Goal: Task Accomplishment & Management: Manage account settings

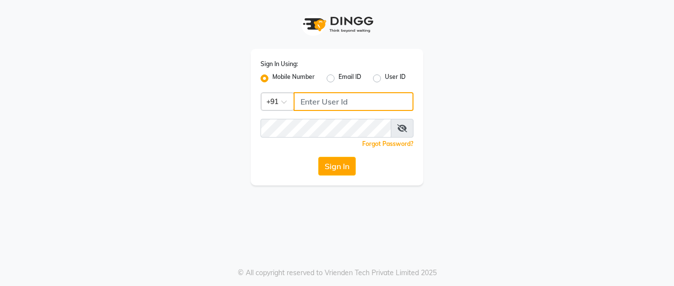
click at [330, 101] on input "Username" at bounding box center [353, 101] width 120 height 19
type input "7722022301"
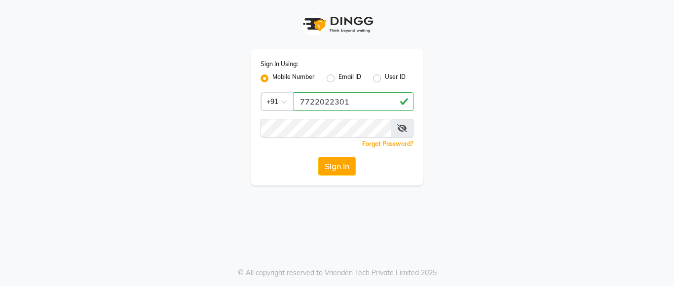
click at [314, 141] on div "Forgot Password?" at bounding box center [336, 144] width 153 height 10
click at [404, 126] on icon at bounding box center [402, 128] width 10 height 8
click at [404, 126] on icon at bounding box center [402, 128] width 9 height 8
click at [404, 126] on icon at bounding box center [402, 128] width 10 height 8
click at [404, 126] on icon at bounding box center [402, 128] width 9 height 8
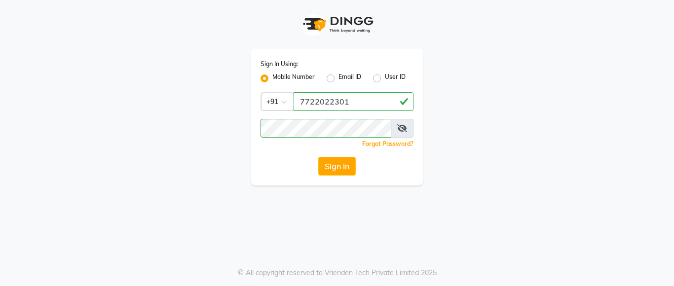
click at [404, 126] on icon at bounding box center [402, 128] width 10 height 8
click at [404, 126] on icon at bounding box center [402, 128] width 9 height 8
click at [404, 126] on icon at bounding box center [402, 128] width 10 height 8
click at [337, 169] on button "Sign In" at bounding box center [336, 166] width 37 height 19
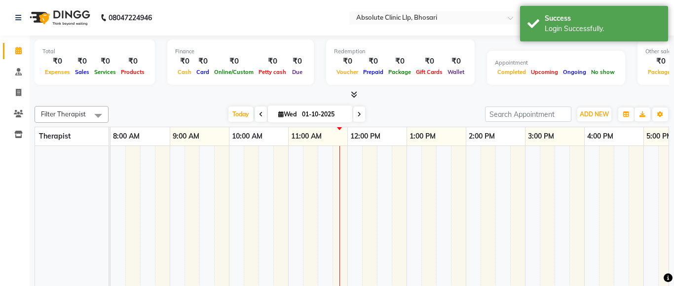
click at [355, 47] on div "Redemption ₹0 Voucher ₹0 Prepaid ₹0 Package ₹0 Gift Cards ₹0 Wallet" at bounding box center [400, 61] width 148 height 45
select select "en"
click at [350, 100] on div "Total ₹0 Expenses ₹0 Sales ₹0 Services ₹0 Products Finance ₹0 Cash ₹0 Card ₹0 O…" at bounding box center [352, 182] width 644 height 292
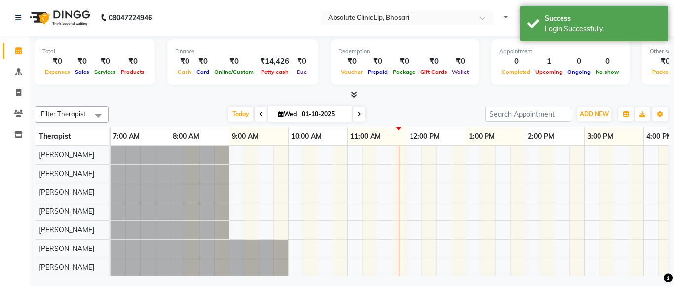
click at [356, 98] on icon at bounding box center [354, 94] width 6 height 7
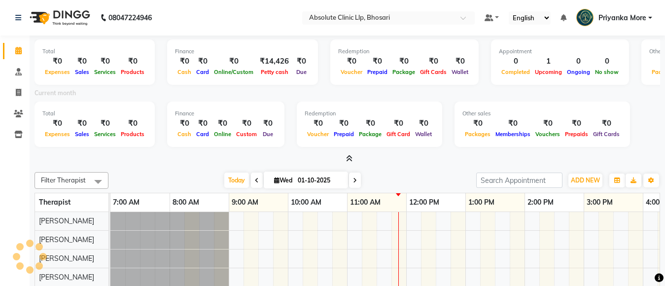
click at [346, 158] on icon at bounding box center [349, 158] width 6 height 7
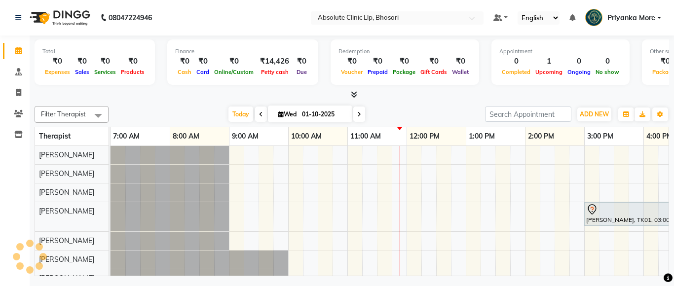
click at [446, 281] on div "08047224946 Select Location × Absolute Clinic Llp, Bhosari Default Panel My Pan…" at bounding box center [337, 143] width 674 height 286
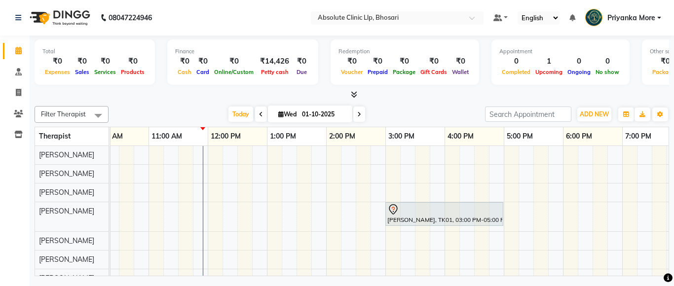
click at [355, 97] on div at bounding box center [352, 95] width 634 height 10
click at [16, 93] on icon at bounding box center [18, 92] width 5 height 7
select select "service"
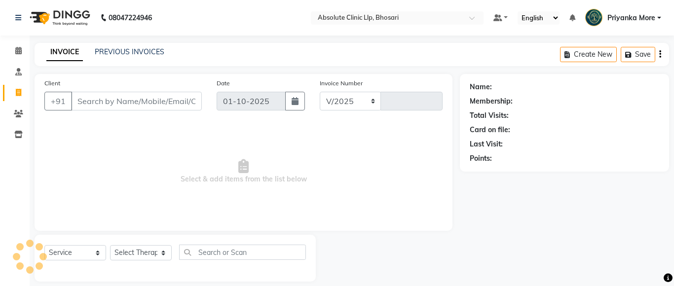
select select "4706"
type input "2755"
click at [13, 137] on span at bounding box center [18, 134] width 17 height 11
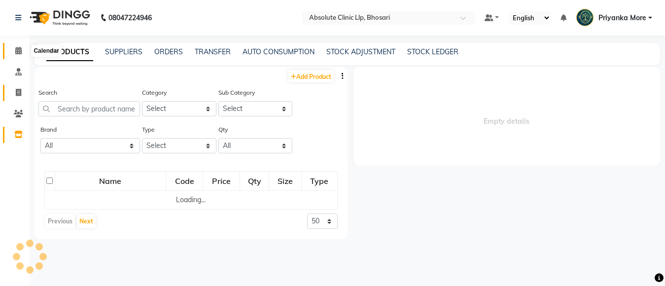
click at [22, 52] on icon at bounding box center [18, 50] width 6 height 7
click at [13, 88] on span at bounding box center [18, 92] width 17 height 11
click at [13, 135] on span at bounding box center [18, 134] width 17 height 11
click at [18, 47] on icon at bounding box center [18, 50] width 6 height 7
click at [20, 94] on icon at bounding box center [18, 92] width 5 height 7
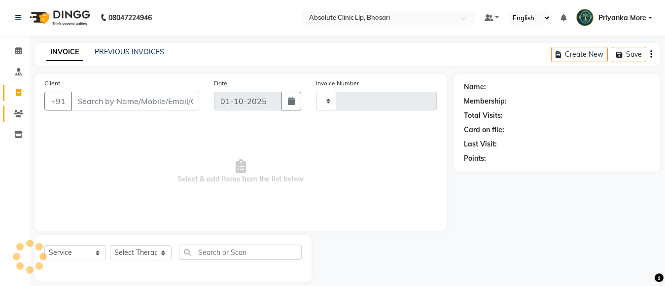
drag, startPoint x: 20, startPoint y: 94, endPoint x: 19, endPoint y: 110, distance: 15.8
click at [20, 94] on icon at bounding box center [18, 92] width 5 height 7
click at [17, 129] on span at bounding box center [18, 134] width 17 height 11
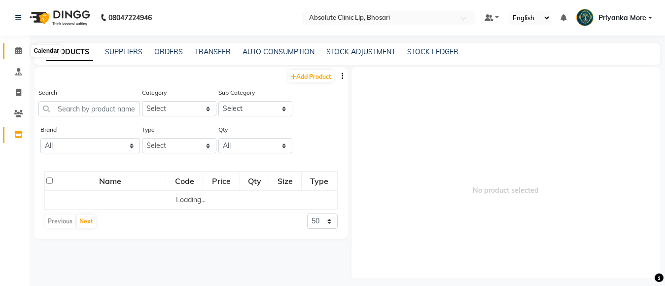
click at [17, 47] on icon at bounding box center [18, 50] width 6 height 7
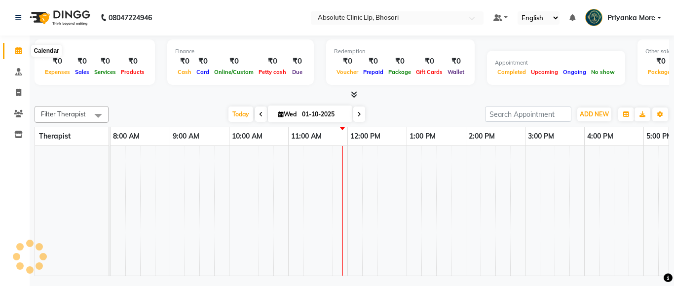
click at [16, 53] on icon at bounding box center [18, 50] width 6 height 7
click at [15, 89] on span at bounding box center [18, 92] width 17 height 11
click at [17, 136] on icon at bounding box center [18, 134] width 8 height 7
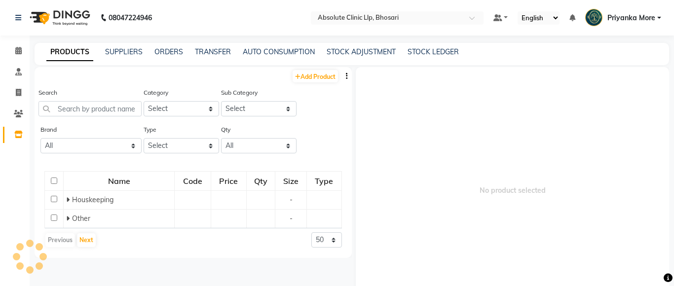
click at [21, 60] on li "Calendar" at bounding box center [15, 50] width 30 height 21
click at [21, 55] on span at bounding box center [18, 50] width 17 height 11
click at [19, 92] on icon at bounding box center [18, 92] width 5 height 7
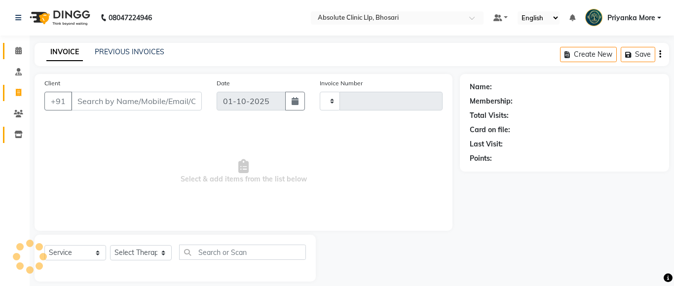
click at [19, 138] on icon at bounding box center [18, 134] width 8 height 7
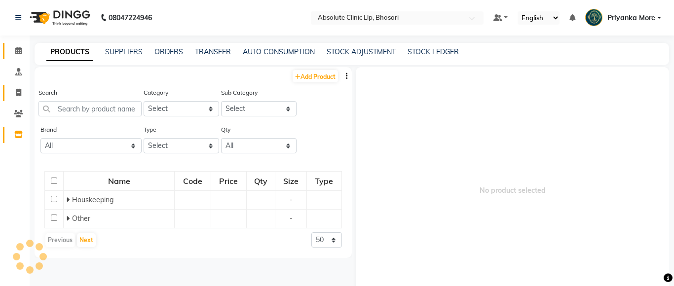
click at [21, 45] on link "Calendar" at bounding box center [15, 51] width 24 height 16
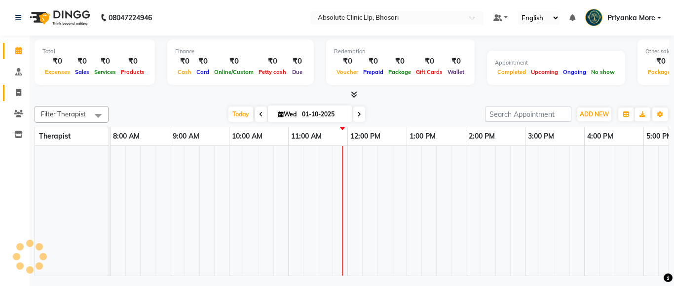
click at [13, 99] on link "Invoice" at bounding box center [15, 93] width 24 height 16
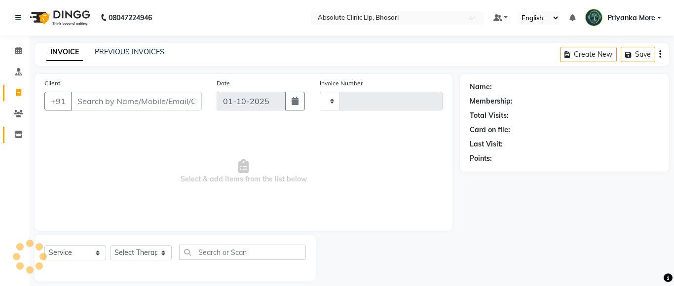
click at [21, 130] on span at bounding box center [18, 134] width 17 height 11
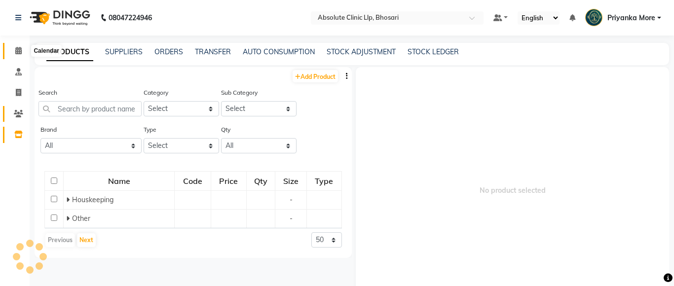
click at [18, 54] on icon at bounding box center [18, 50] width 6 height 7
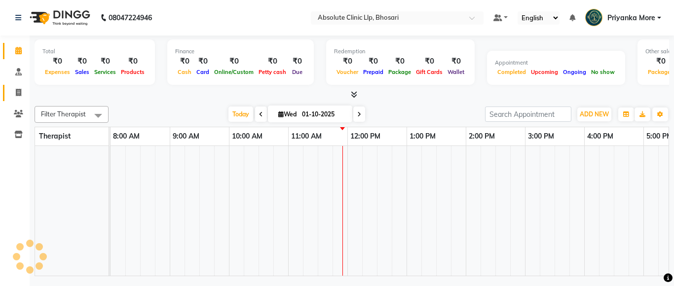
click at [23, 93] on span at bounding box center [18, 92] width 17 height 11
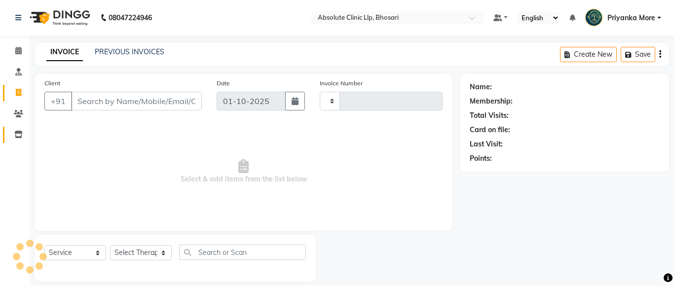
click at [15, 133] on span at bounding box center [18, 134] width 17 height 11
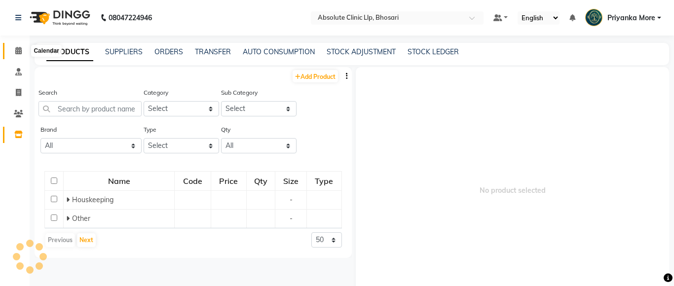
click at [16, 54] on span at bounding box center [18, 50] width 17 height 11
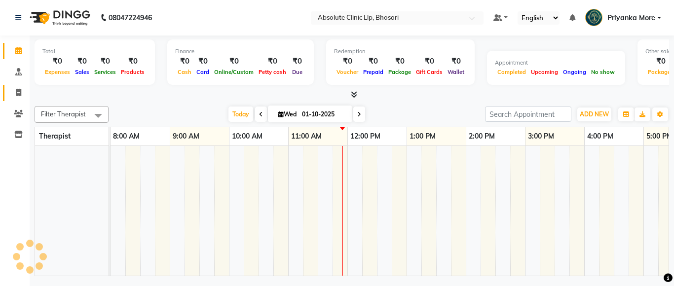
click at [19, 95] on icon at bounding box center [18, 92] width 5 height 7
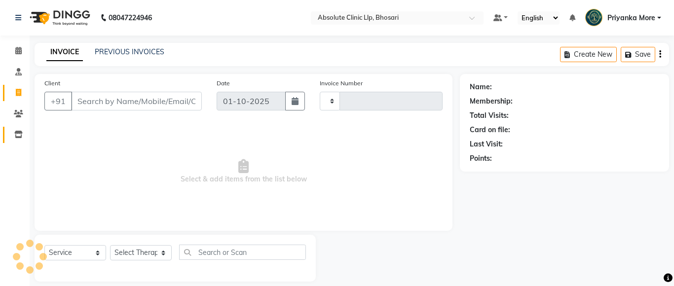
click at [17, 131] on icon at bounding box center [18, 134] width 8 height 7
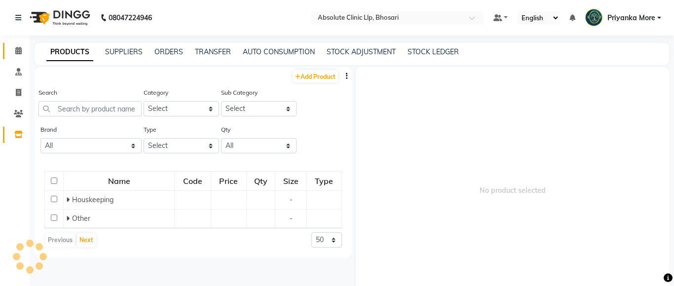
click at [17, 51] on icon at bounding box center [18, 50] width 6 height 7
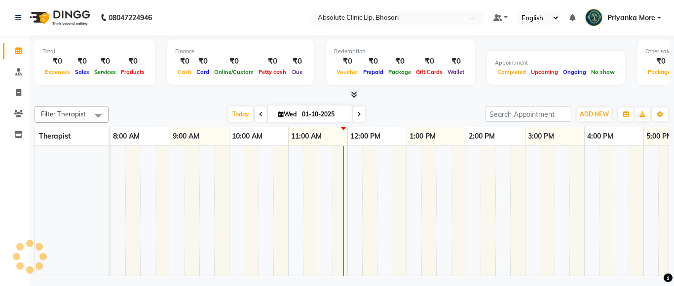
drag, startPoint x: 229, startPoint y: 144, endPoint x: 344, endPoint y: 203, distance: 129.1
click at [346, 204] on table "Therapist 8:00 AM 9:00 AM 10:00 AM 11:00 AM 12:00 PM 1:00 PM 2:00 PM 3:00 PM 4:…" at bounding box center [352, 201] width 634 height 149
click at [395, 98] on div at bounding box center [352, 95] width 634 height 10
click at [410, 107] on div "[DATE] [DATE]" at bounding box center [296, 114] width 366 height 15
click at [430, 117] on div "[DATE] [DATE]" at bounding box center [296, 114] width 366 height 15
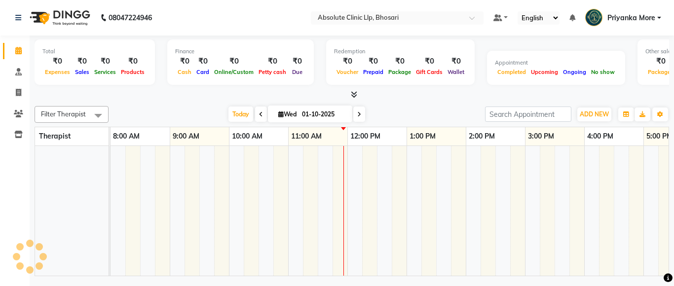
click at [432, 117] on div "[DATE] [DATE]" at bounding box center [296, 114] width 366 height 15
click at [436, 120] on div "[DATE] [DATE]" at bounding box center [296, 114] width 366 height 15
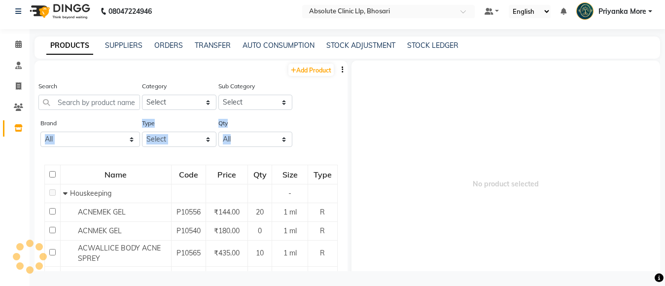
drag, startPoint x: 271, startPoint y: 164, endPoint x: 73, endPoint y: 150, distance: 198.3
drag, startPoint x: 426, startPoint y: 130, endPoint x: 385, endPoint y: 139, distance: 42.4
click at [385, 139] on span "No product selected" at bounding box center [506, 184] width 309 height 247
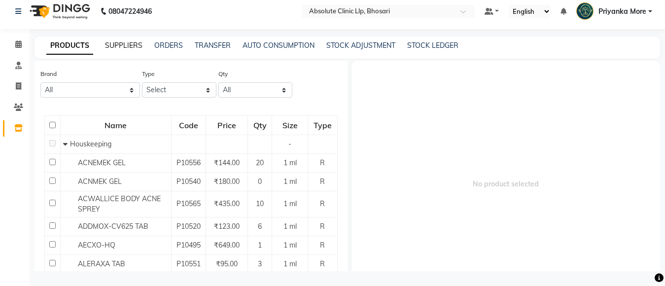
click at [121, 46] on link "SUPPLIERS" at bounding box center [123, 45] width 37 height 9
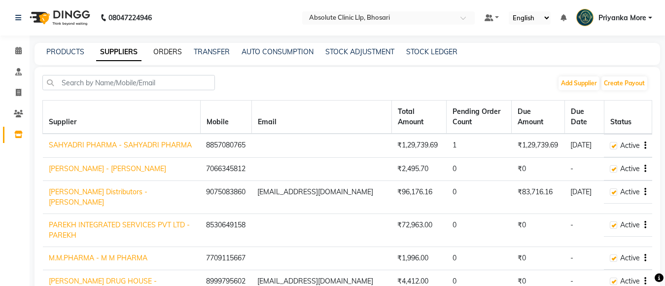
click at [178, 51] on link "ORDERS" at bounding box center [167, 51] width 29 height 9
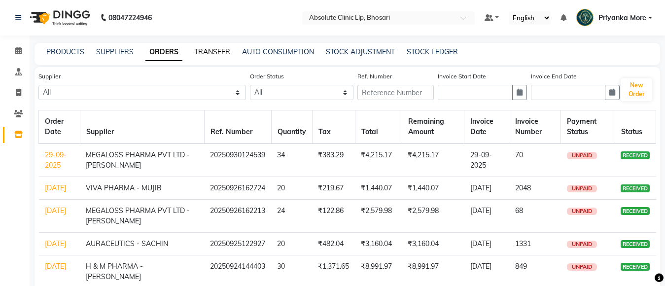
click at [216, 51] on link "TRANSFER" at bounding box center [212, 51] width 36 height 9
select select "sender"
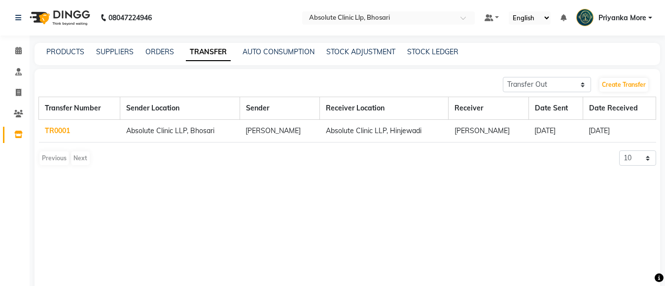
click at [259, 57] on div "AUTO CONSUMPTION" at bounding box center [279, 52] width 72 height 10
click at [267, 53] on link "AUTO CONSUMPTION" at bounding box center [279, 51] width 72 height 9
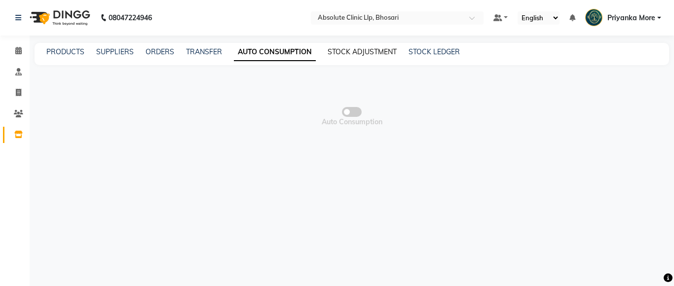
click at [345, 53] on link "STOCK ADJUSTMENT" at bounding box center [362, 51] width 69 height 9
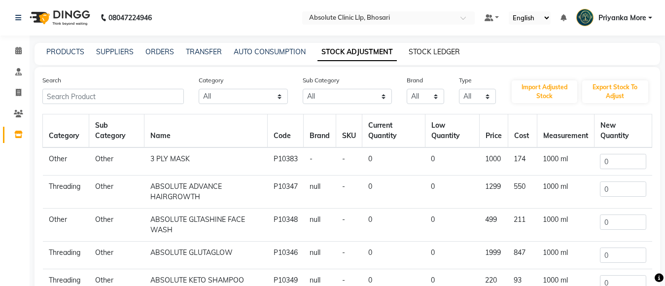
click at [412, 50] on link "STOCK LEDGER" at bounding box center [434, 51] width 51 height 9
select select "all"
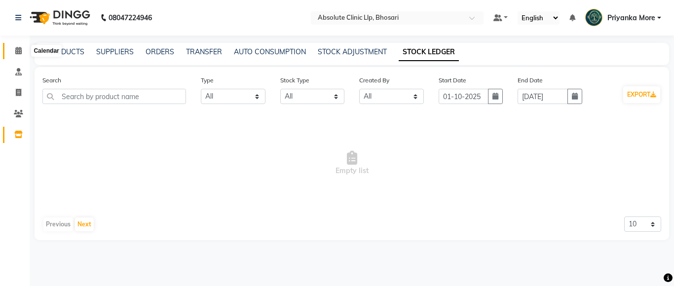
click at [18, 47] on icon at bounding box center [18, 50] width 6 height 7
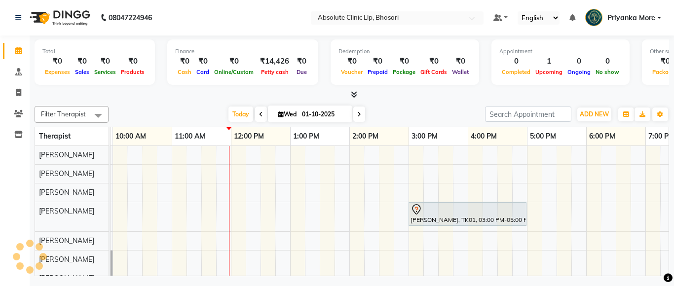
scroll to position [0, 179]
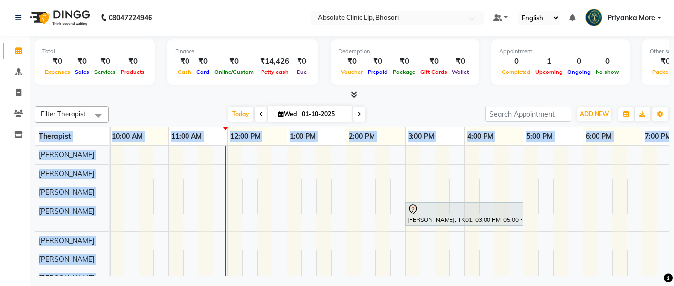
drag, startPoint x: 670, startPoint y: 205, endPoint x: 659, endPoint y: 251, distance: 47.1
click at [659, 251] on div "Total ₹0 Expenses ₹0 Sales ₹0 Services ₹0 Products Finance ₹0 Cash ₹0 Card ₹0 O…" at bounding box center [352, 157] width 644 height 243
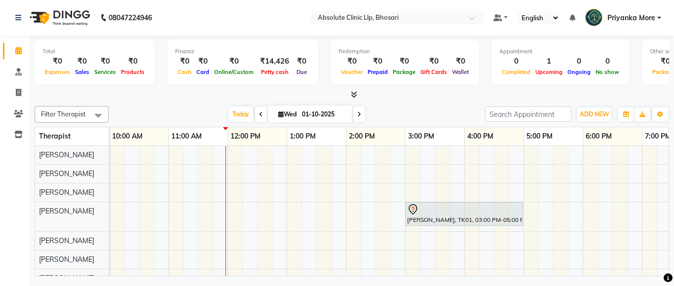
click at [474, 93] on div at bounding box center [352, 95] width 634 height 10
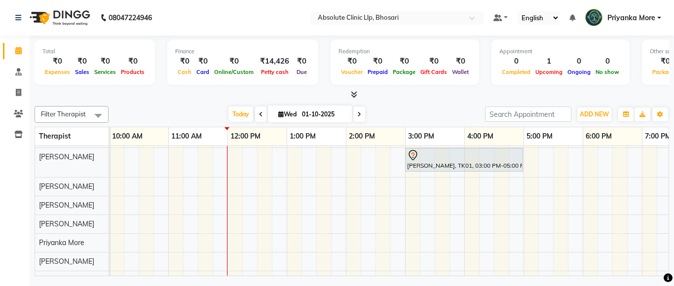
click at [91, 116] on span at bounding box center [98, 115] width 20 height 19
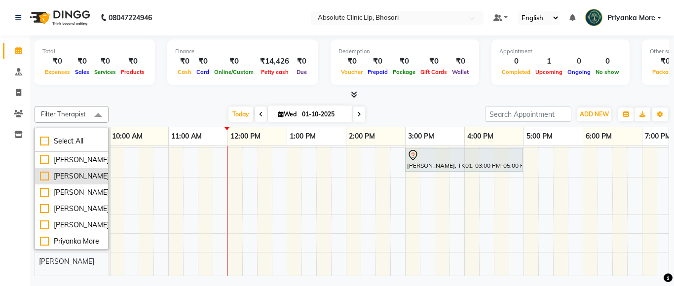
click at [68, 196] on li "[PERSON_NAME]" at bounding box center [71, 192] width 73 height 16
checkbox input "true"
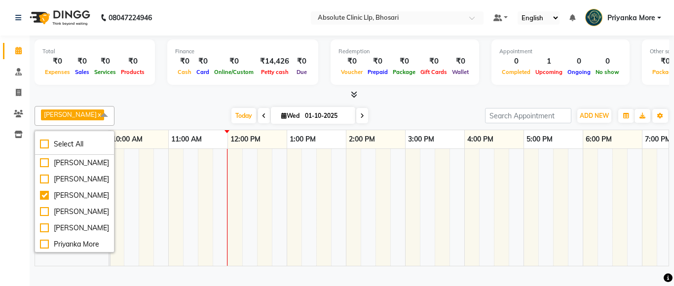
click at [398, 112] on div "[PERSON_NAME] x Select All [PERSON_NAME] [PERSON_NAME] [PERSON_NAME] [PERSON_NA…" at bounding box center [352, 116] width 634 height 20
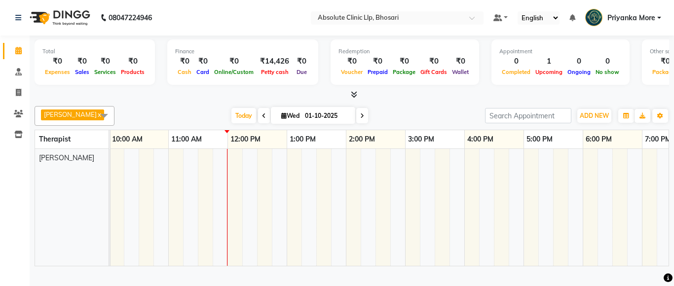
click at [101, 119] on span at bounding box center [104, 115] width 20 height 19
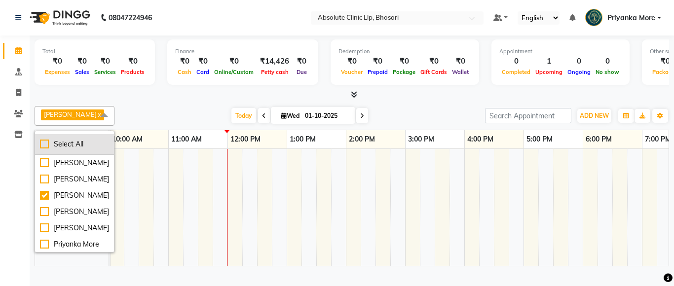
click at [96, 149] on div "Select All" at bounding box center [74, 144] width 69 height 10
checkbox input "true"
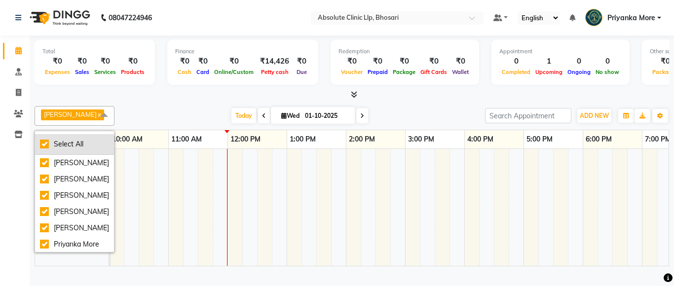
checkbox input "true"
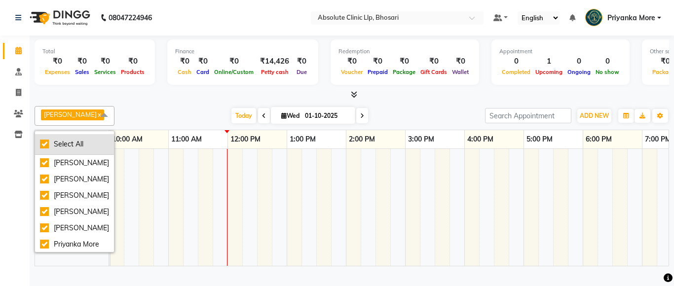
checkbox input "true"
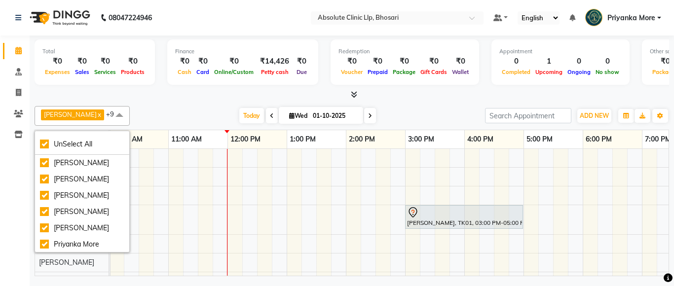
click at [164, 102] on div "[PERSON_NAME] x [PERSON_NAME] x [PERSON_NAME] x [PERSON_NAME] x [PERSON_NAME] x…" at bounding box center [352, 189] width 634 height 174
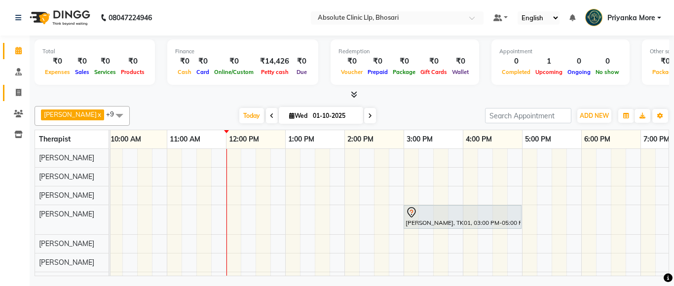
click at [21, 99] on link "Invoice" at bounding box center [15, 93] width 24 height 16
click at [15, 134] on icon at bounding box center [18, 134] width 8 height 7
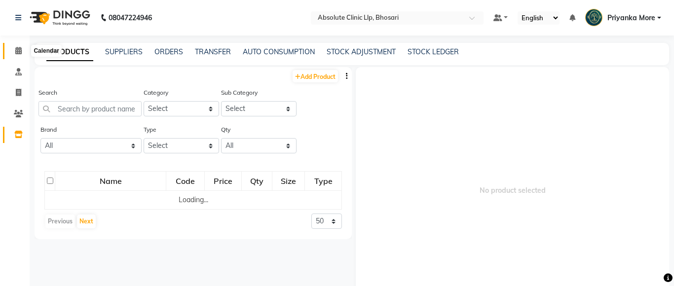
click at [16, 55] on span at bounding box center [18, 50] width 17 height 11
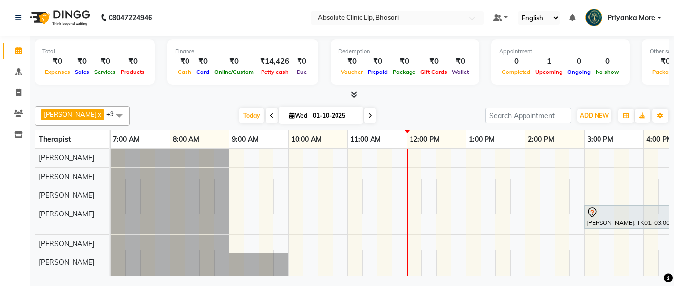
click at [356, 92] on icon at bounding box center [354, 94] width 6 height 7
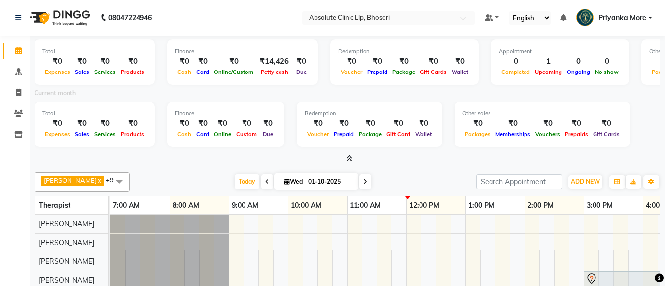
click at [346, 158] on icon at bounding box center [349, 158] width 6 height 7
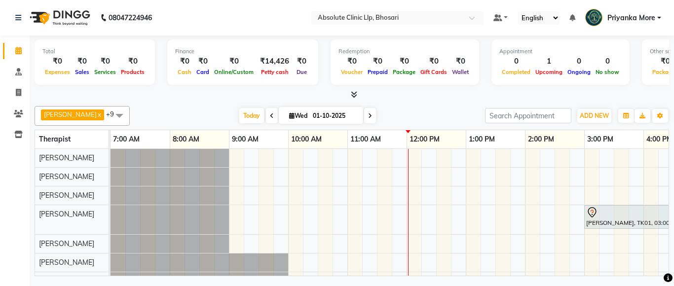
click at [352, 96] on icon at bounding box center [354, 94] width 6 height 7
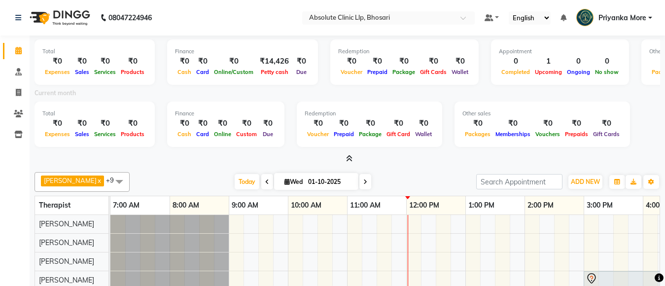
click at [348, 158] on icon at bounding box center [349, 158] width 6 height 7
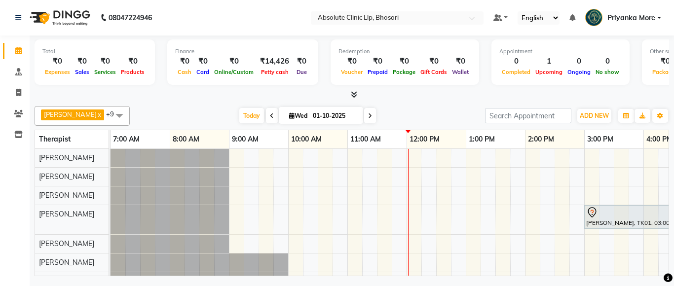
click at [357, 91] on icon at bounding box center [354, 94] width 6 height 7
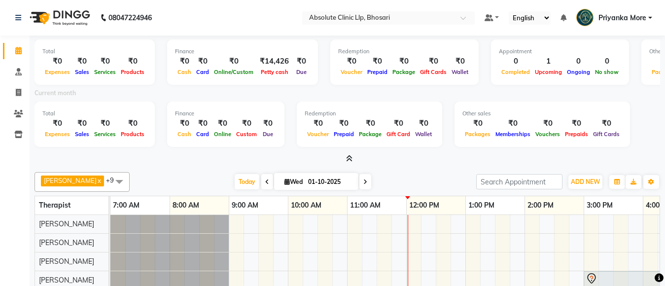
click at [349, 161] on icon at bounding box center [349, 158] width 6 height 7
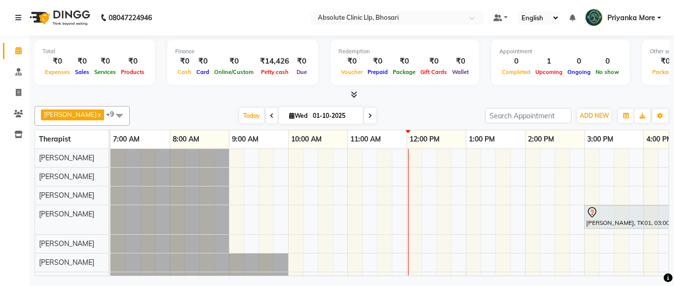
click at [356, 88] on div "Total ₹0 Expenses ₹0 Sales ₹0 Services ₹0 Products Finance ₹0 Cash ₹0 Card ₹0 O…" at bounding box center [352, 68] width 634 height 65
click at [355, 95] on icon at bounding box center [354, 94] width 6 height 7
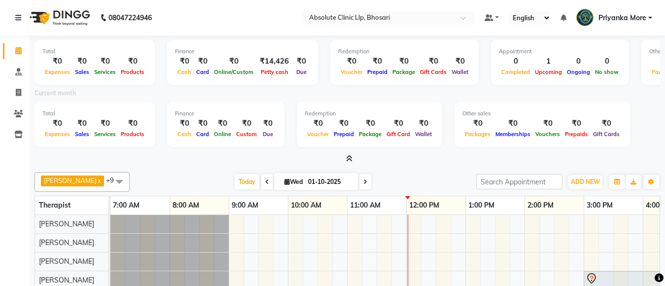
click at [348, 161] on icon at bounding box center [349, 158] width 6 height 7
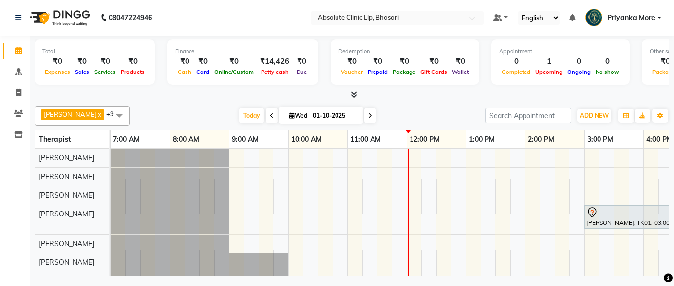
click at [352, 95] on icon at bounding box center [354, 94] width 6 height 7
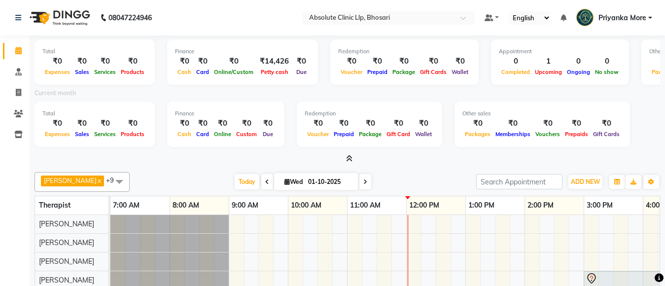
click at [352, 157] on div at bounding box center [348, 159] width 626 height 10
click at [345, 159] on span at bounding box center [347, 159] width 10 height 10
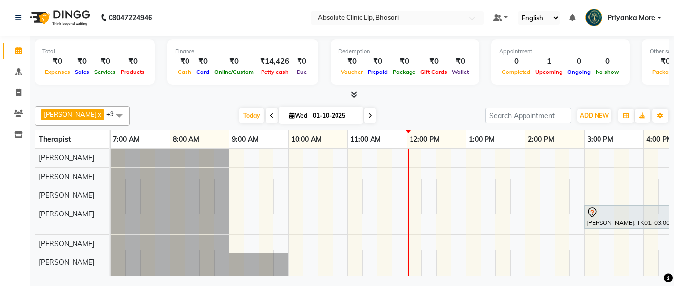
click at [351, 94] on icon at bounding box center [354, 94] width 6 height 7
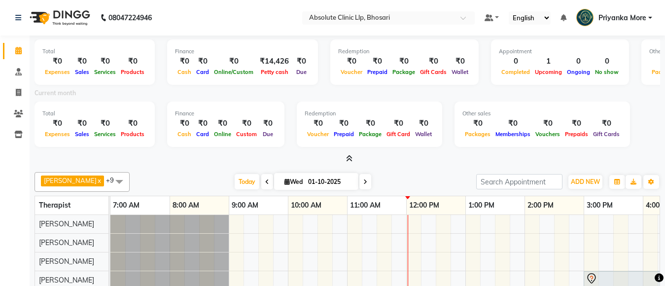
click at [345, 159] on span at bounding box center [347, 159] width 10 height 10
